Goal: Information Seeking & Learning: Learn about a topic

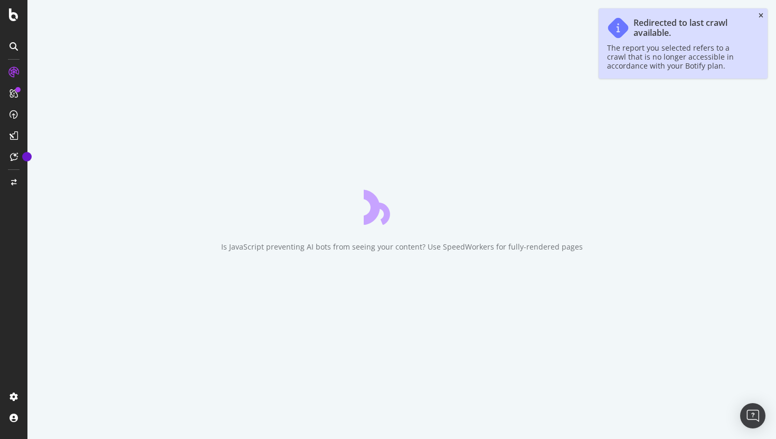
click at [761, 15] on icon "close toast" at bounding box center [761, 16] width 5 height 6
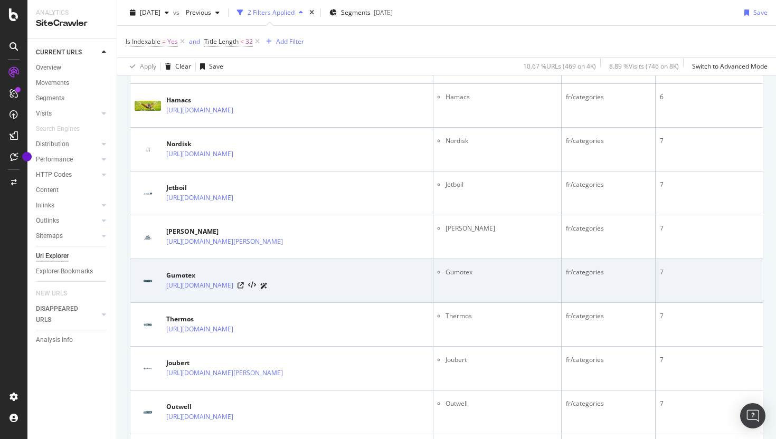
scroll to position [1441, 0]
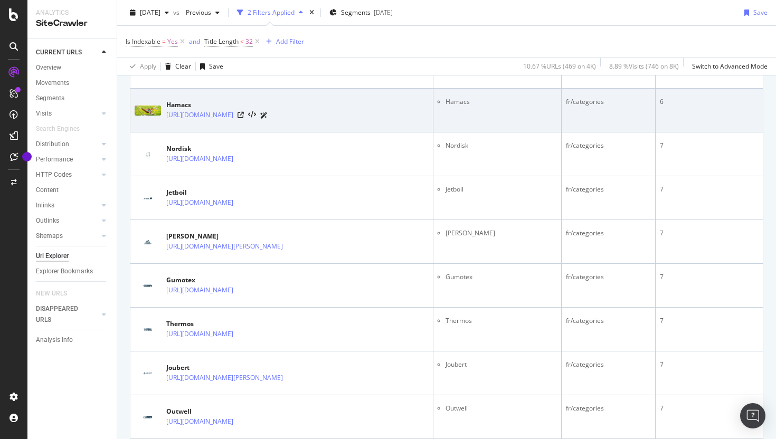
click at [494, 105] on li "Hamacs" at bounding box center [501, 102] width 111 height 10
click at [244, 116] on icon at bounding box center [241, 115] width 6 height 6
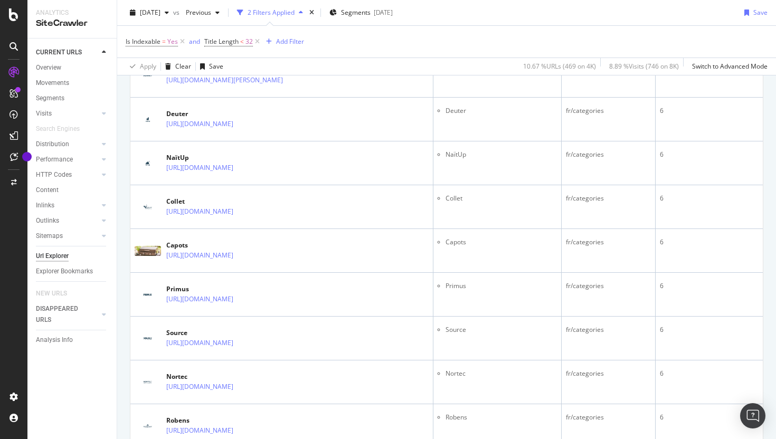
scroll to position [992, 0]
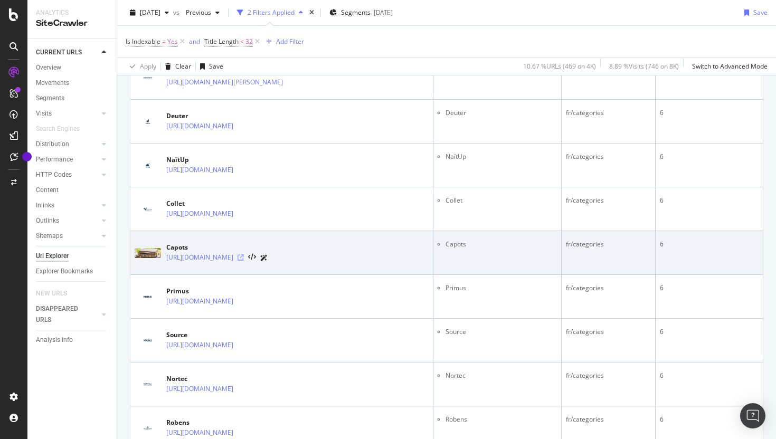
click at [244, 258] on icon at bounding box center [241, 257] width 6 height 6
